Goal: Transaction & Acquisition: Purchase product/service

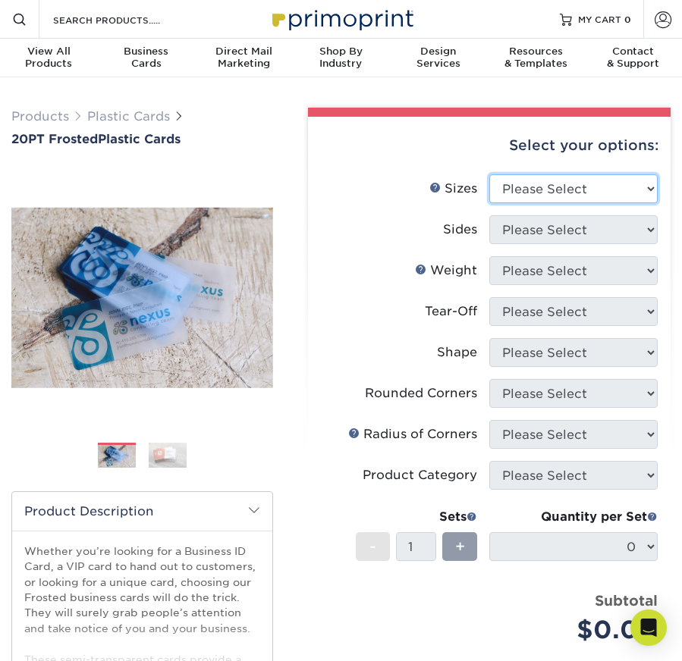
click at [582, 192] on select "Please Select 2" x 3.5" 2" x 8" 2.12" x 3.375" 2.5" x 2.5" 4.25" x 6"" at bounding box center [573, 188] width 168 height 29
select select "2.00x3.50"
click at [489, 174] on select "Please Select 2" x 3.5" 2" x 8" 2.12" x 3.375" 2.5" x 2.5" 4.25" x 6"" at bounding box center [573, 188] width 168 height 29
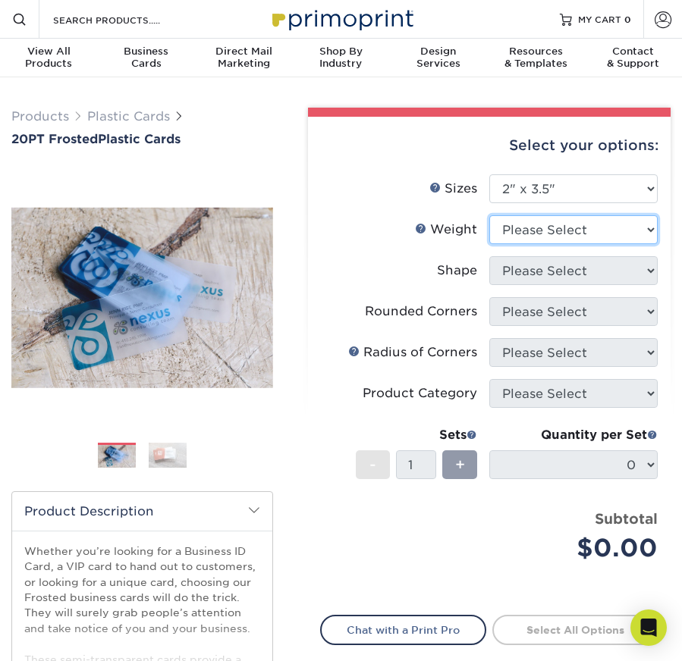
click at [562, 234] on select "Please Select 20PT Frosted Plastic 20PT Frosted Plastic" at bounding box center [573, 229] width 168 height 29
select select "20PT Frosted Plastic"
click at [489, 215] on select "Please Select 20PT Frosted Plastic 20PT Frosted Plastic" at bounding box center [573, 229] width 168 height 29
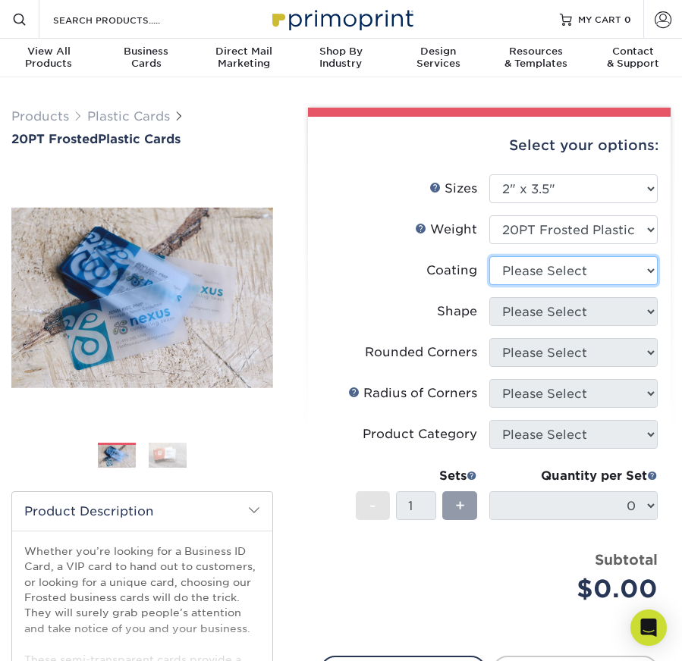
click at [548, 275] on select at bounding box center [573, 270] width 168 height 29
select select "3e7618de-abca-4bda-9f97-8b9129e913d8"
click at [489, 256] on select at bounding box center [573, 270] width 168 height 29
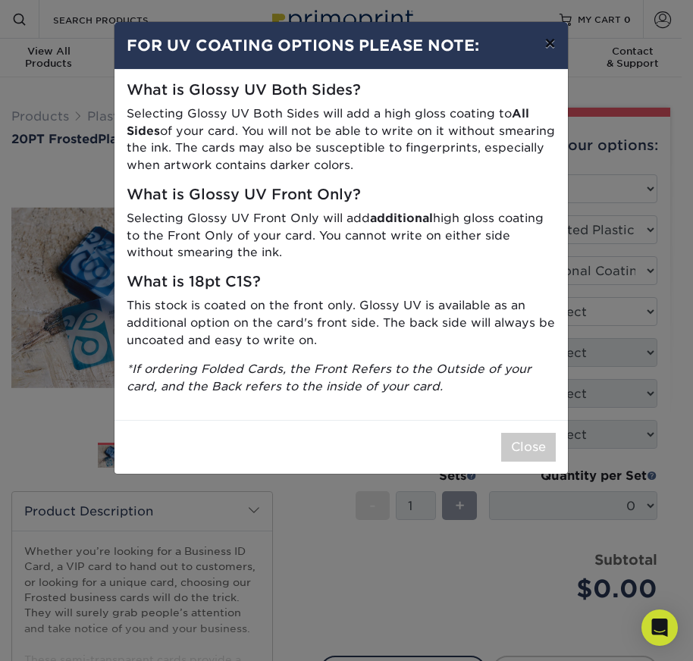
click at [554, 42] on button "×" at bounding box center [549, 43] width 35 height 42
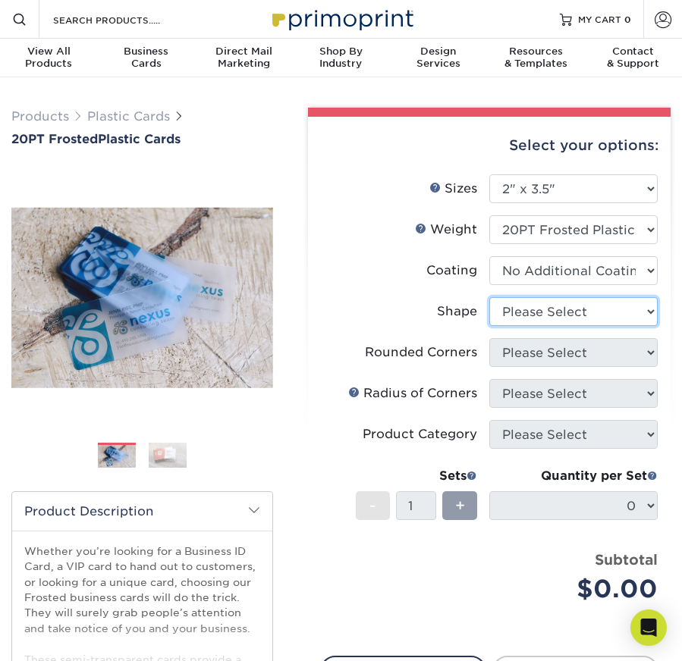
click at [579, 322] on select "Please Select Oval Standard" at bounding box center [573, 311] width 168 height 29
select select "standard"
click at [489, 297] on select "Please Select Oval Standard" at bounding box center [573, 311] width 168 height 29
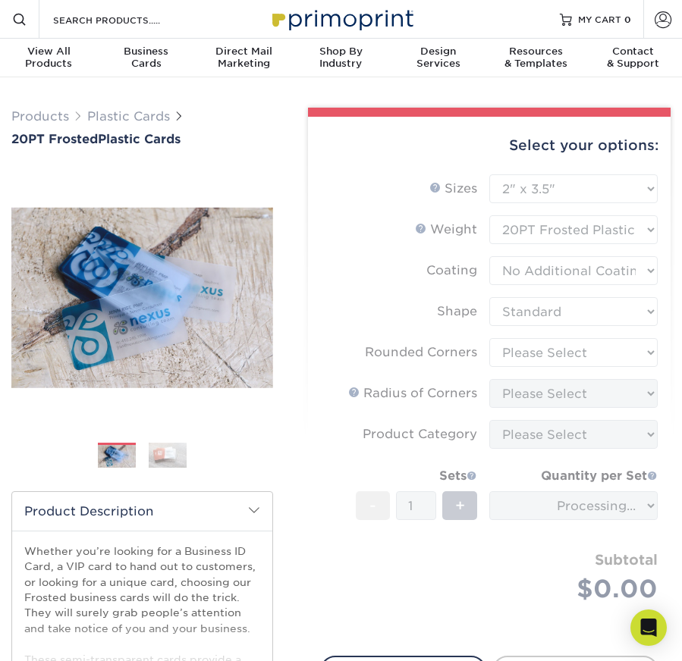
click at [589, 348] on form "Sizes Help Sizes Please Select 2" x 3.5" 2" x 8" 2.12" x 3.375" 2.5" x 2.5" 4.2…" at bounding box center [489, 405] width 338 height 463
click at [622, 356] on form "Sizes Help Sizes Please Select 2" x 3.5" 2" x 8" 2.12" x 3.375" 2.5" x 2.5" 4.2…" at bounding box center [489, 405] width 338 height 463
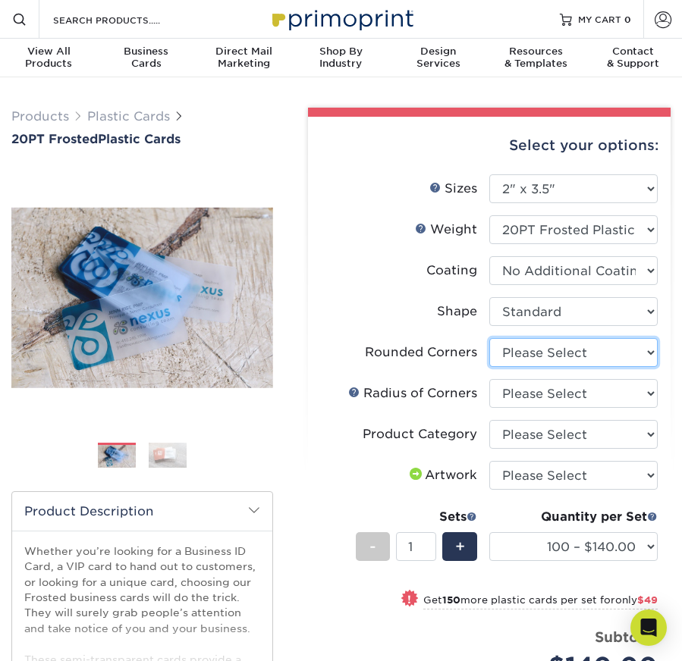
click at [614, 353] on select "Please Select Yes - Round 4 Corners" at bounding box center [573, 352] width 168 height 29
select select "7672df9e-0e0a-464d-8e1f-920c575e4da3"
click at [489, 338] on select "Please Select Yes - Round 4 Corners" at bounding box center [573, 352] width 168 height 29
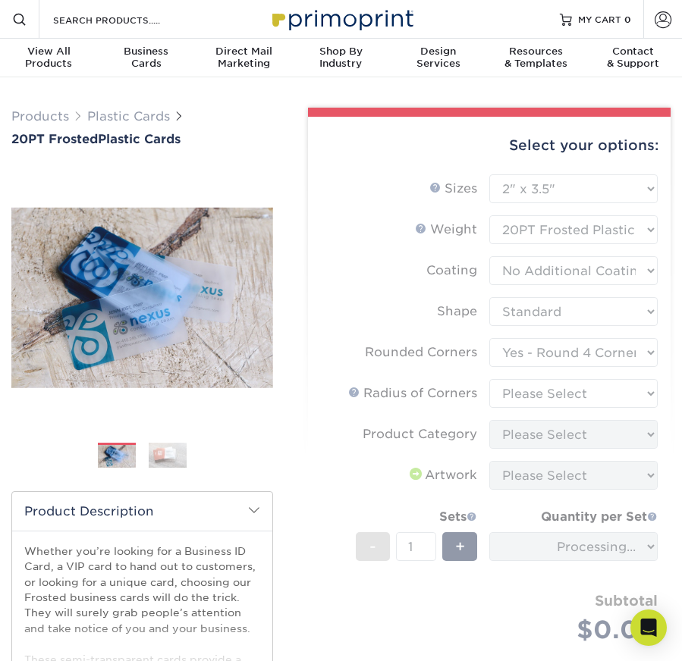
click at [604, 395] on form "Sizes Help Sizes Please Select 2" x 3.5" 2" x 8" 2.12" x 3.375" 2.5" x 2.5" 4.2…" at bounding box center [489, 426] width 338 height 504
click at [611, 392] on form "Sizes Help Sizes Please Select 2" x 3.5" 2" x 8" 2.12" x 3.375" 2.5" x 2.5" 4.2…" at bounding box center [489, 426] width 338 height 504
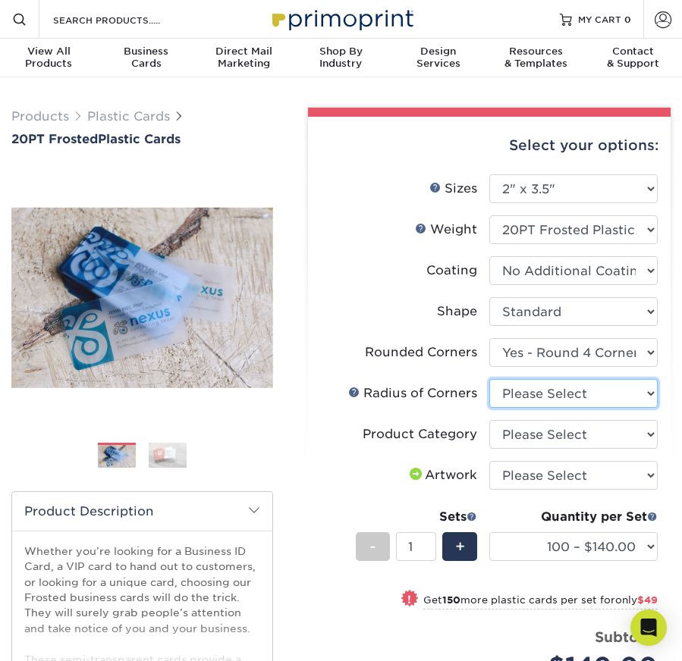
click at [600, 391] on select "Please Select Rounded 1/8" Rounded 1/4"" at bounding box center [573, 393] width 168 height 29
select select "589680c7-ee9a-431b-9d12-d7aeb1386a97"
click at [489, 379] on select "Please Select Rounded 1/8" Rounded 1/4"" at bounding box center [573, 393] width 168 height 29
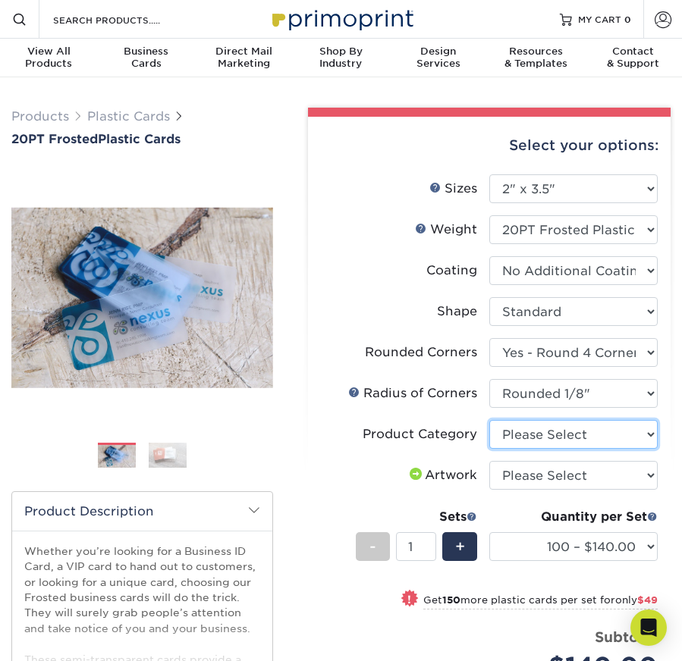
click at [618, 438] on select "Please Select Business Cards" at bounding box center [573, 434] width 168 height 29
select select "3b5148f1-0588-4f88-a218-97bcfdce65c1"
click at [489, 420] on select "Please Select Business Cards" at bounding box center [573, 434] width 168 height 29
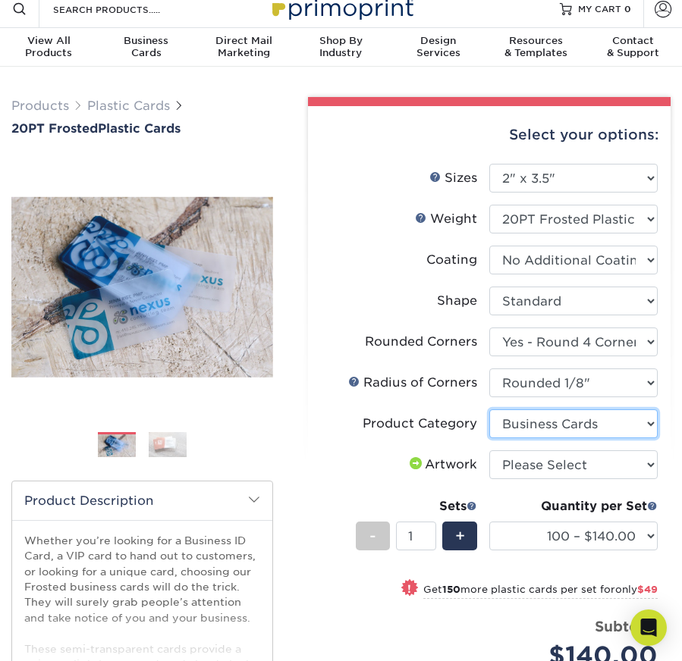
scroll to position [55, 0]
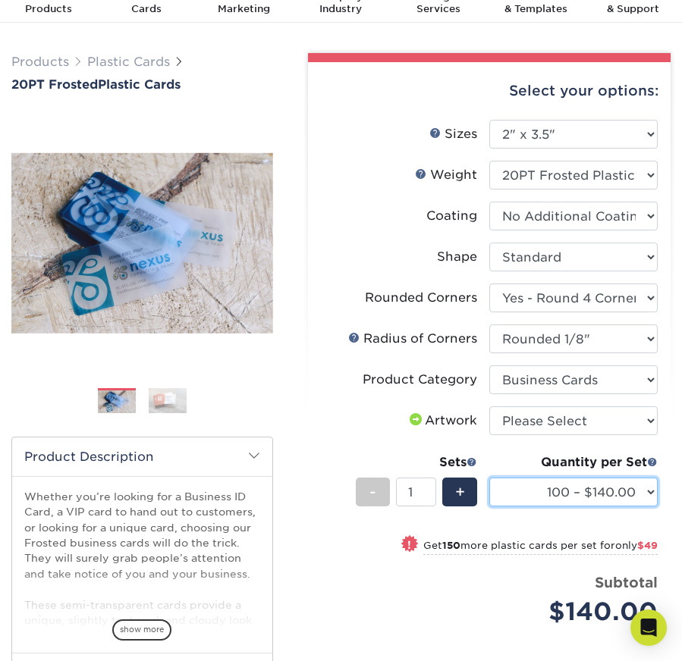
click at [636, 487] on select "100 – $140.00 250 – $189.00 500 – $243.00 1000 – $272.00 2500 – $657.00 5000 – …" at bounding box center [573, 492] width 168 height 29
select select "250 – $189.00"
click at [489, 478] on select "100 – $140.00 250 – $189.00 500 – $243.00 1000 – $272.00 2500 – $657.00 5000 – …" at bounding box center [573, 492] width 168 height 29
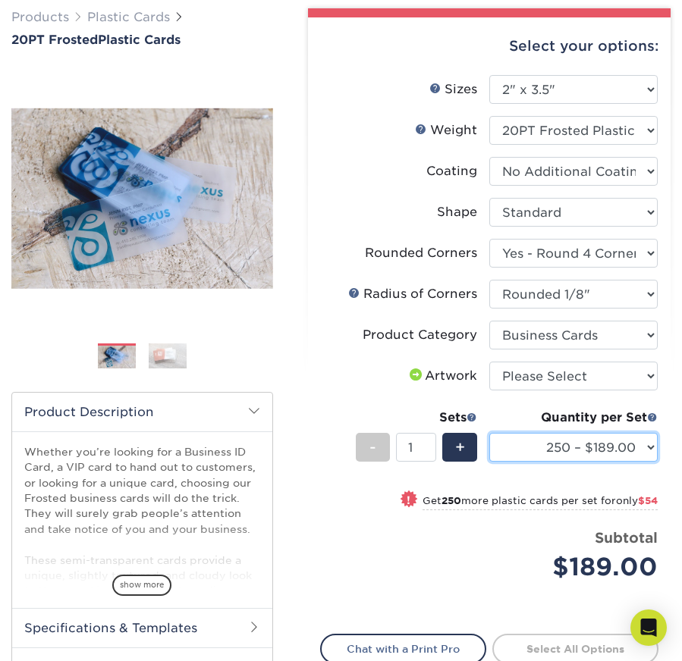
scroll to position [105, 0]
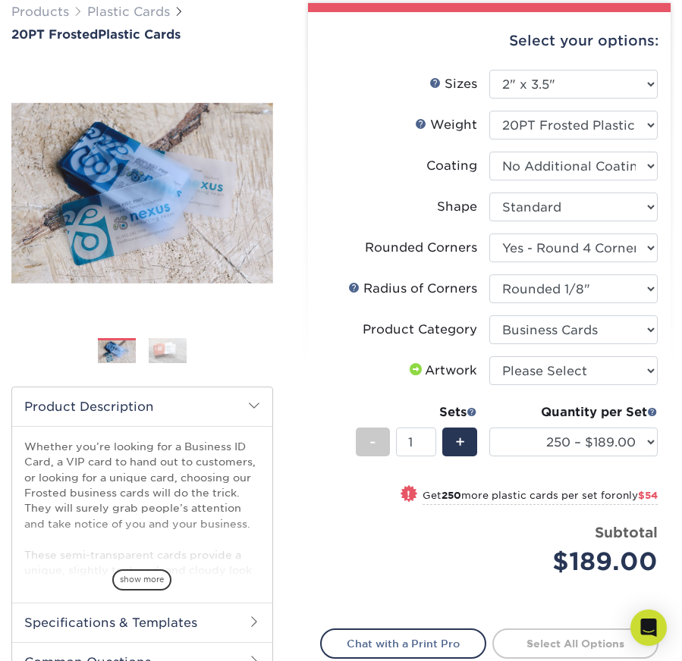
click at [293, 201] on div "Select your options: Sizes Help Sizes Please Select 2" x 3.5" 2" x 8" Yes" at bounding box center [482, 382] width 397 height 759
